Goal: Check status: Check status

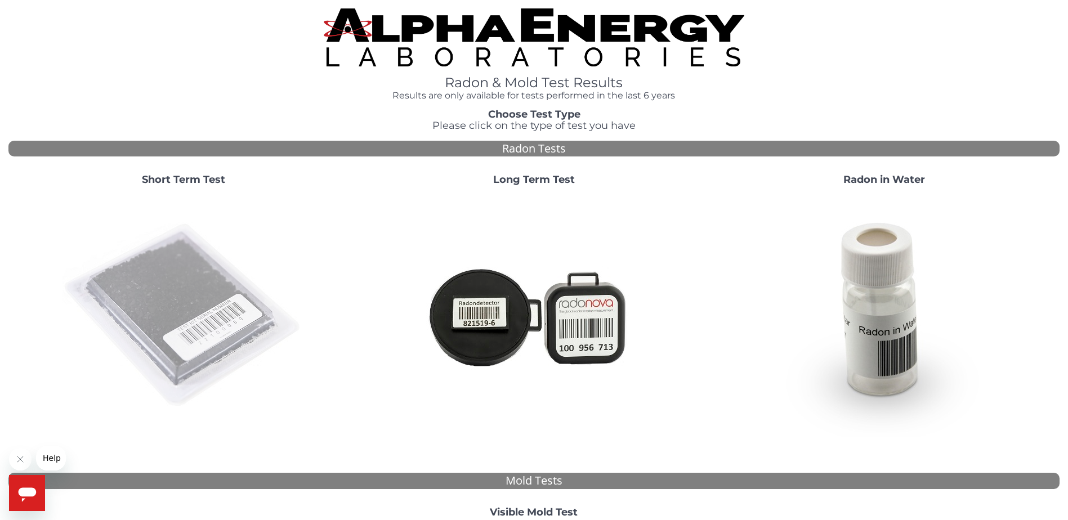
click at [157, 317] on img at bounding box center [184, 316] width 242 height 242
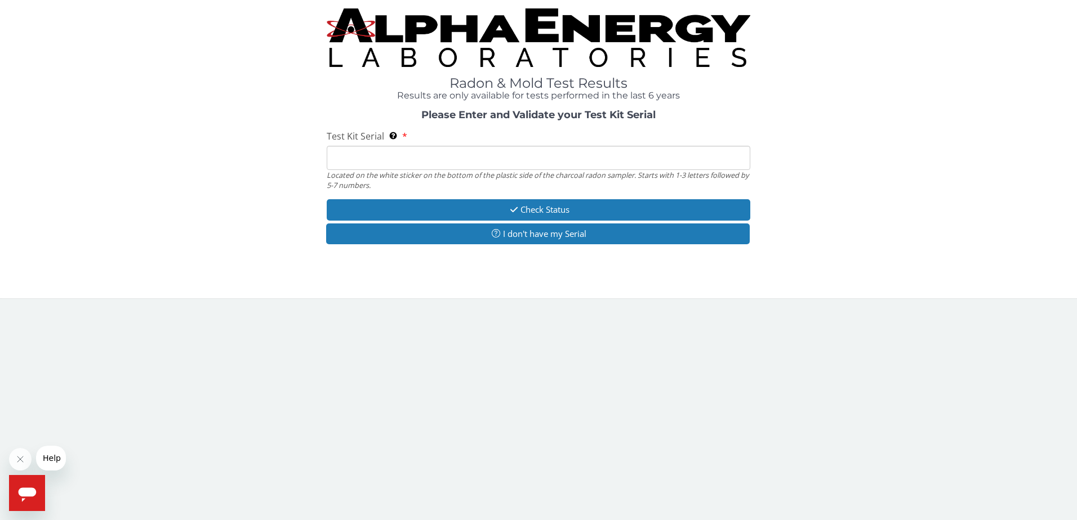
click at [453, 163] on input "Test Kit Serial Located on the white sticker on the bottom of the plastic side …" at bounding box center [539, 158] width 424 height 24
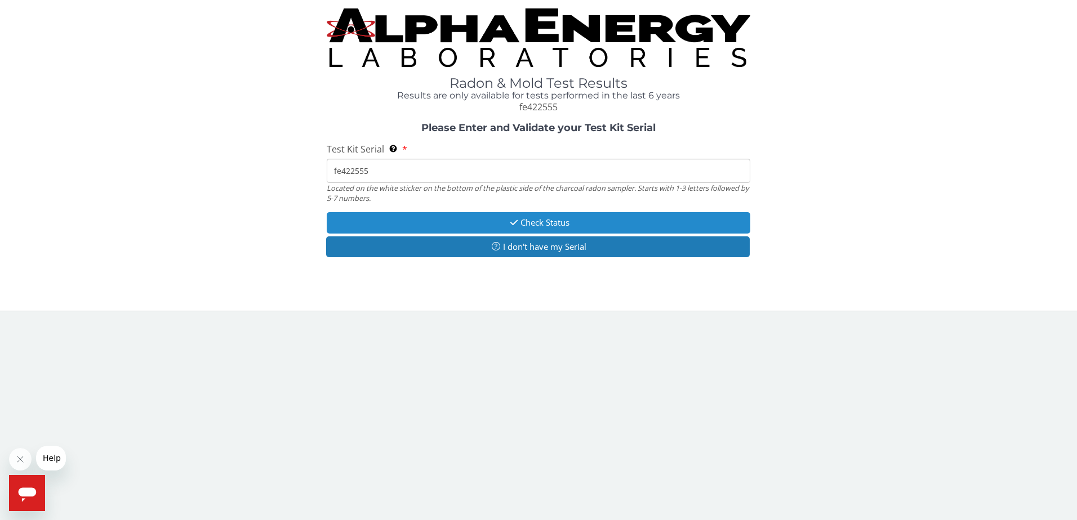
type input "fe422555"
click at [559, 221] on button "Check Status" at bounding box center [539, 222] width 424 height 21
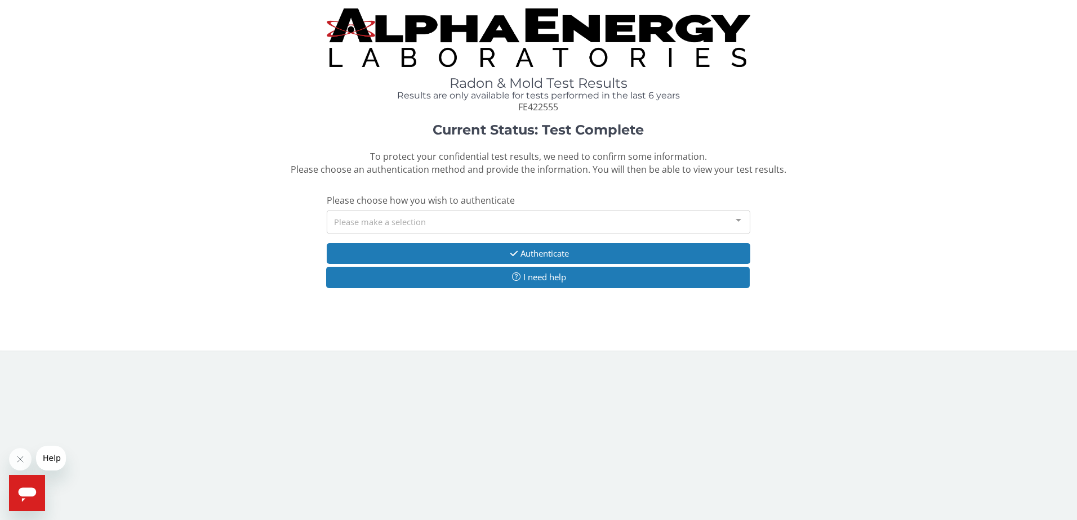
click at [561, 220] on div "Please make a selection" at bounding box center [539, 222] width 424 height 24
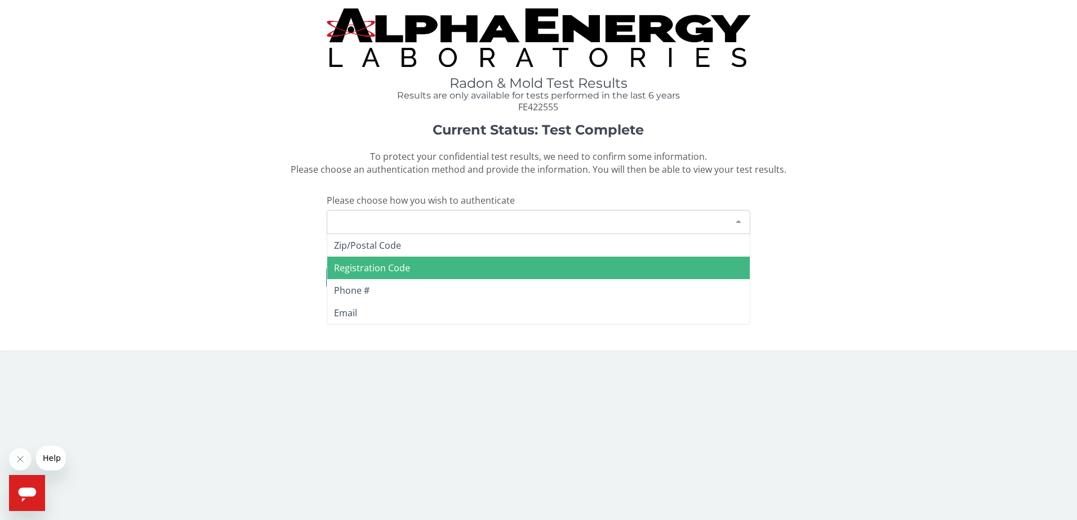
click at [473, 262] on span "Registration Code" at bounding box center [538, 268] width 423 height 23
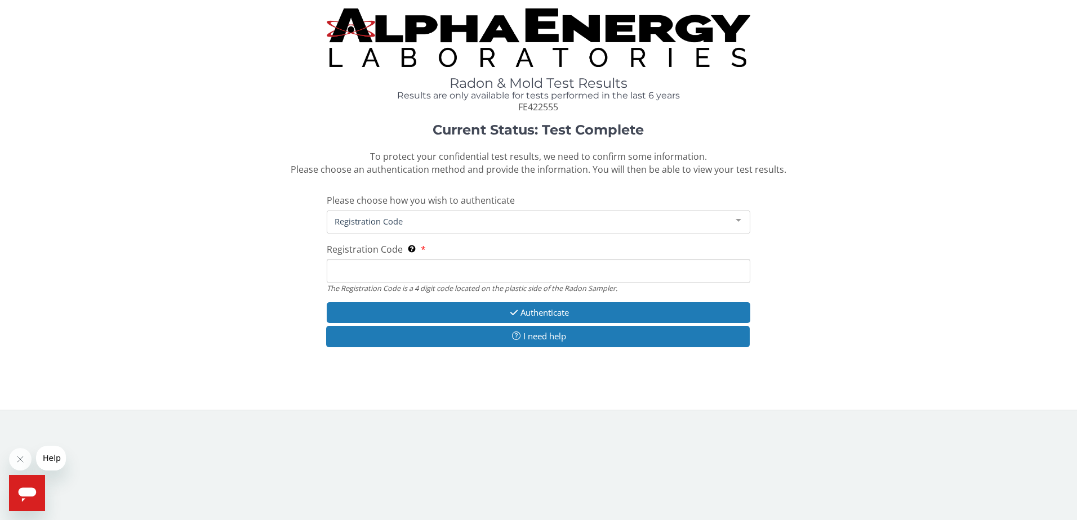
click at [481, 268] on input "Registration Code The Registration Code is a 4 digit code located on the plasti…" at bounding box center [539, 271] width 424 height 24
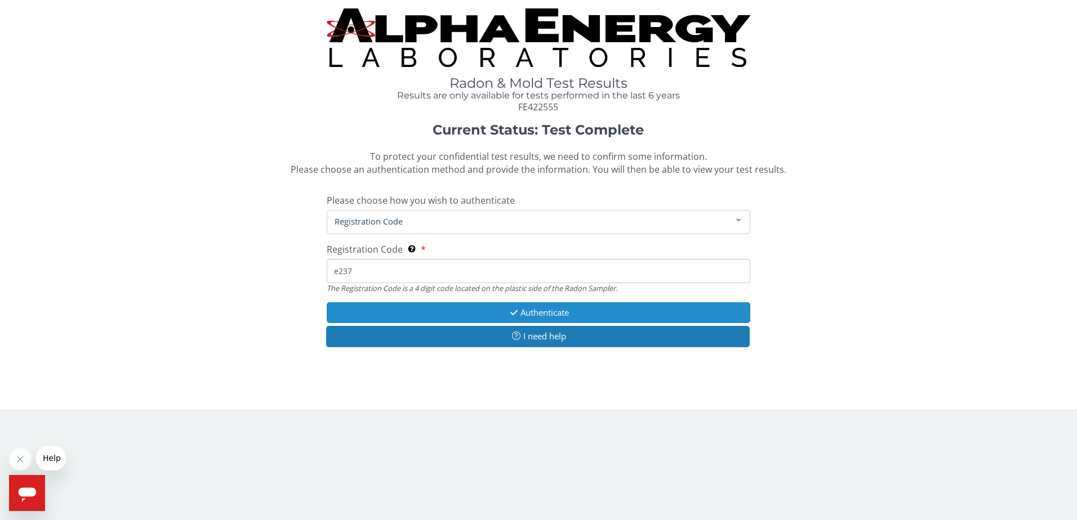
type input "e237"
click at [527, 317] on button "Authenticate" at bounding box center [539, 312] width 424 height 21
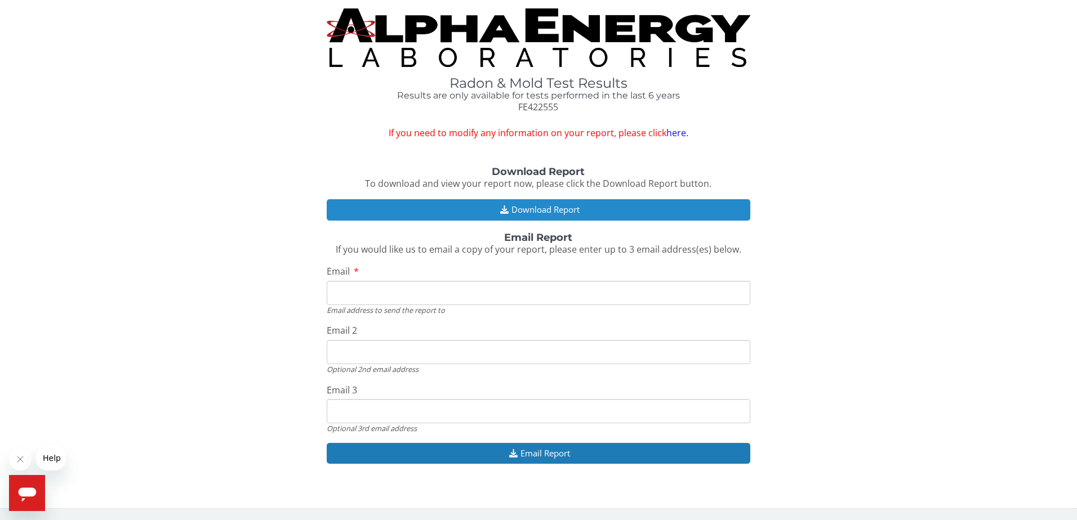
click at [522, 204] on button "Download Report" at bounding box center [539, 209] width 424 height 21
